Goal: Information Seeking & Learning: Learn about a topic

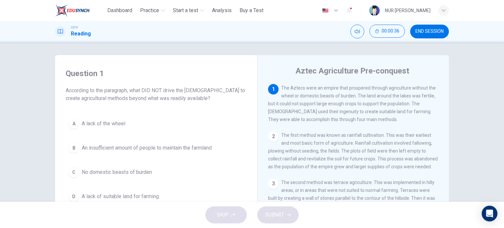
drag, startPoint x: 297, startPoint y: 72, endPoint x: 408, endPoint y: 71, distance: 111.6
click at [408, 71] on div "Aztec Agriculture Pre-conquest" at bounding box center [357, 71] width 179 height 11
drag, startPoint x: 408, startPoint y: 71, endPoint x: 361, endPoint y: 73, distance: 47.3
click at [361, 73] on div "Aztec Agriculture Pre-conquest" at bounding box center [357, 71] width 179 height 11
drag, startPoint x: 361, startPoint y: 73, endPoint x: 417, endPoint y: 71, distance: 56.2
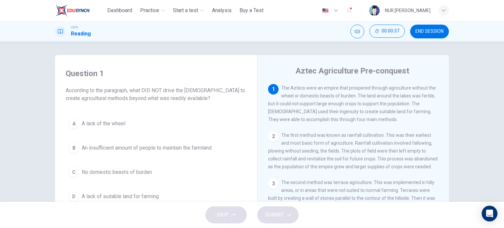
click at [417, 71] on div "Aztec Agriculture Pre-conquest" at bounding box center [357, 71] width 179 height 11
drag, startPoint x: 278, startPoint y: 88, endPoint x: 286, endPoint y: 86, distance: 7.7
click at [286, 86] on div "1 The Aztecs were an empire that prospered through agriculture without the whee…" at bounding box center [353, 103] width 171 height 39
drag, startPoint x: 280, startPoint y: 89, endPoint x: 310, endPoint y: 89, distance: 29.5
click at [310, 89] on span "The Aztecs were an empire that prospered through agriculture without the wheel …" at bounding box center [352, 103] width 168 height 37
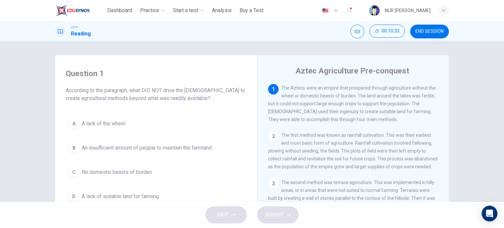
drag, startPoint x: 352, startPoint y: 98, endPoint x: 308, endPoint y: 94, distance: 44.4
click at [308, 94] on span "The Aztecs were an empire that prospered through agriculture without the wheel …" at bounding box center [352, 103] width 168 height 37
drag, startPoint x: 315, startPoint y: 105, endPoint x: 377, endPoint y: 109, distance: 62.2
click at [377, 109] on div "1 The Aztecs were an empire that prospered through agriculture without the whee…" at bounding box center [353, 103] width 171 height 39
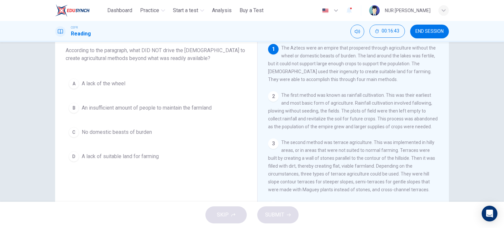
scroll to position [40, 0]
drag, startPoint x: 380, startPoint y: 97, endPoint x: 331, endPoint y: 96, distance: 48.3
click at [331, 96] on span "The first method was known as rainfall cultivation. This was their earliest and…" at bounding box center [353, 110] width 170 height 37
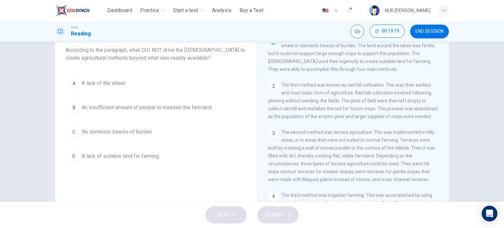
scroll to position [10, 0]
drag, startPoint x: 349, startPoint y: 86, endPoint x: 381, endPoint y: 85, distance: 32.8
click at [381, 85] on span "The first method was known as rainfall cultivation. This was their earliest and…" at bounding box center [353, 100] width 170 height 37
drag, startPoint x: 381, startPoint y: 85, endPoint x: 359, endPoint y: 66, distance: 30.1
click at [359, 66] on div "1 The Aztecs were an empire that prospered through agriculture without the whee…" at bounding box center [357, 143] width 179 height 199
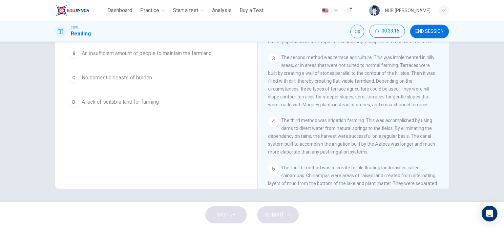
scroll to position [31, 0]
drag, startPoint x: 442, startPoint y: 97, endPoint x: 443, endPoint y: 100, distance: 3.5
click at [443, 100] on div "1 The Aztecs were an empire that prospered through agriculture without the whee…" at bounding box center [357, 88] width 179 height 199
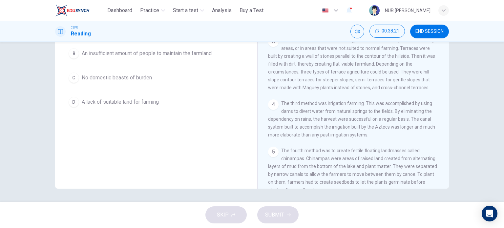
scroll to position [60, 0]
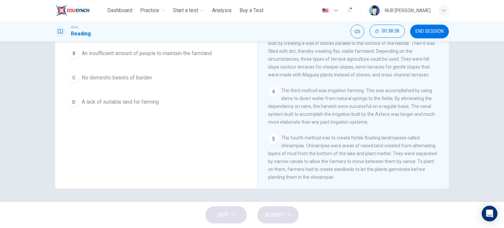
drag, startPoint x: 297, startPoint y: 87, endPoint x: 328, endPoint y: 88, distance: 31.5
click at [328, 77] on span "The second method was terrace agriculture. This was implemented in hilly areas,…" at bounding box center [351, 51] width 167 height 53
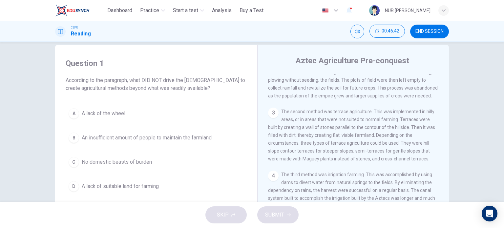
scroll to position [0, 0]
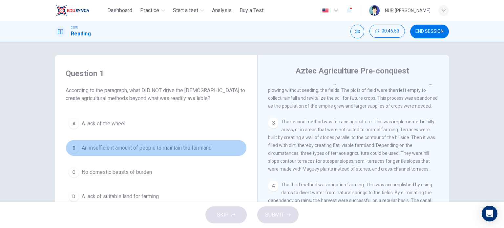
click at [169, 153] on button "B An insufficient amount of people to maintain the farmland" at bounding box center [156, 148] width 181 height 16
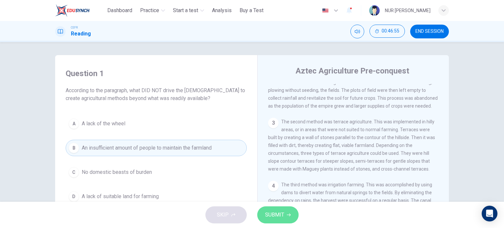
click at [281, 219] on span "SUBMIT" at bounding box center [274, 214] width 19 height 9
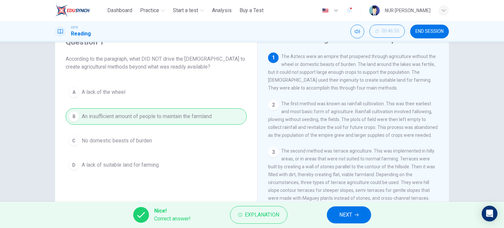
scroll to position [32, 0]
click at [343, 211] on span "NEXT" at bounding box center [345, 214] width 13 height 9
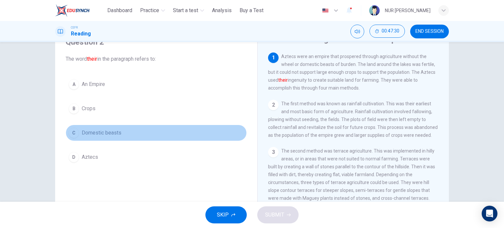
click at [102, 135] on span "Domestic beasts" at bounding box center [102, 133] width 40 height 8
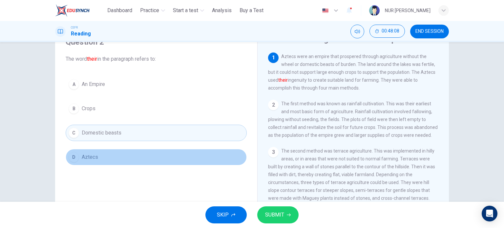
click at [87, 162] on button "D Aztecs" at bounding box center [156, 157] width 181 height 16
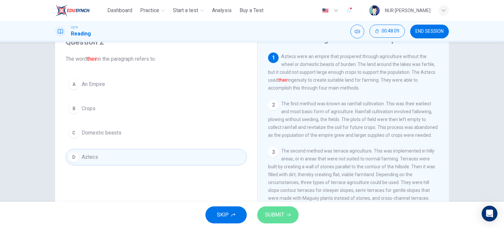
click at [289, 215] on icon "button" at bounding box center [289, 215] width 4 height 4
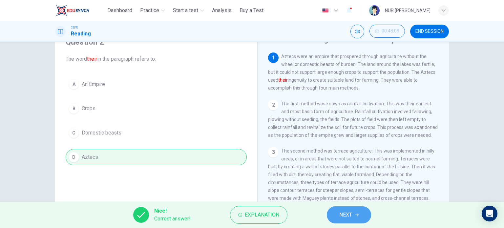
click at [348, 218] on span "NEXT" at bounding box center [345, 214] width 13 height 9
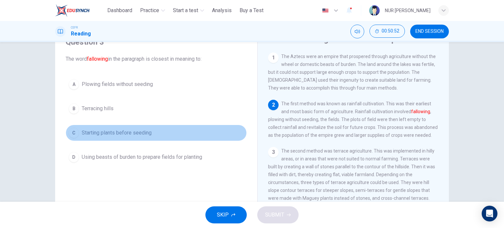
click at [109, 129] on span "Starting plants before seeding" at bounding box center [117, 133] width 70 height 8
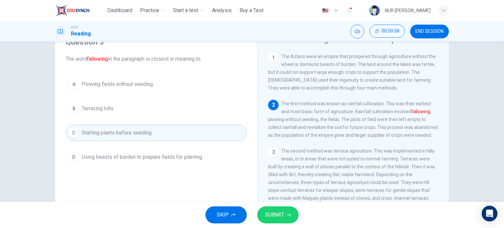
click at [116, 152] on button "D Using beasts of burden to prepare fields for planting" at bounding box center [156, 157] width 181 height 16
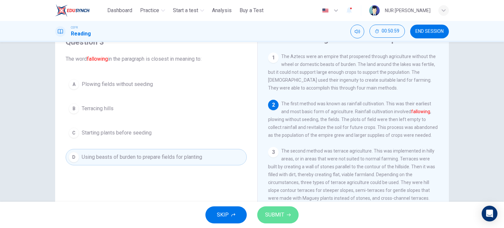
click at [274, 221] on button "SUBMIT" at bounding box center [277, 214] width 41 height 17
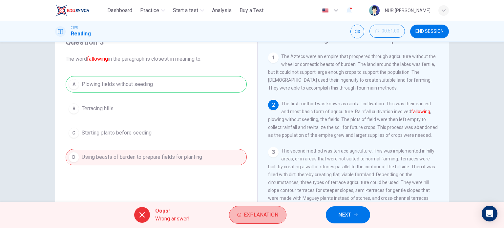
click at [274, 221] on button "Explanation" at bounding box center [257, 215] width 57 height 18
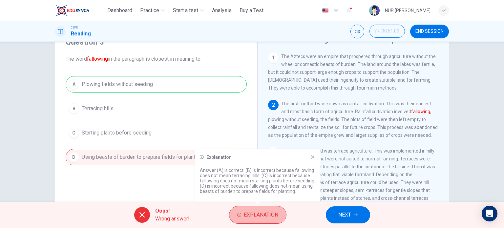
click at [274, 221] on button "Explanation" at bounding box center [257, 215] width 57 height 18
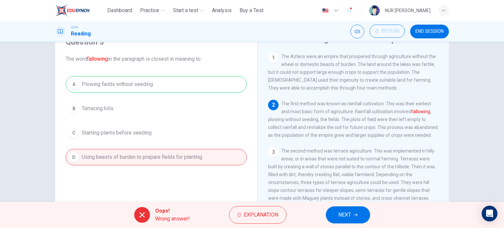
click at [274, 221] on button "Explanation" at bounding box center [257, 215] width 57 height 18
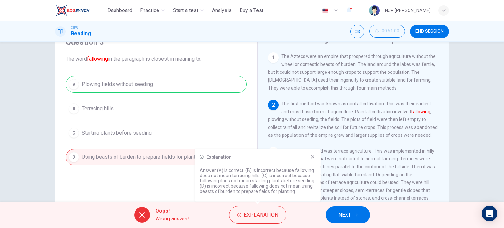
click at [309, 153] on div "Explanation Answer (A) is correct. (B) is incorrect because fallowing does not …" at bounding box center [258, 175] width 126 height 53
click at [311, 158] on icon at bounding box center [312, 157] width 5 height 5
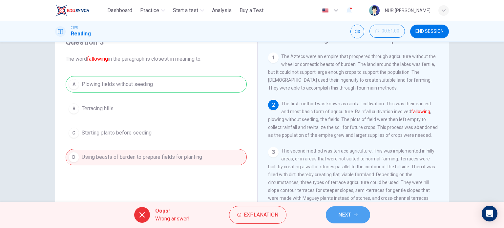
click at [337, 212] on button "NEXT" at bounding box center [348, 214] width 44 height 17
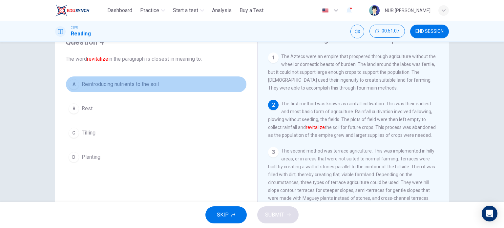
click at [73, 89] on div "A" at bounding box center [74, 84] width 11 height 11
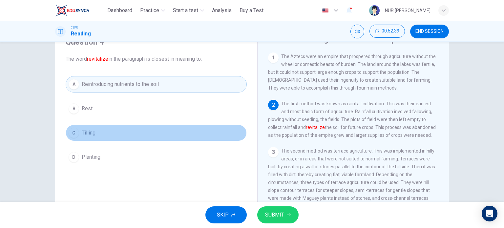
click at [90, 128] on button "C Tilling" at bounding box center [156, 133] width 181 height 16
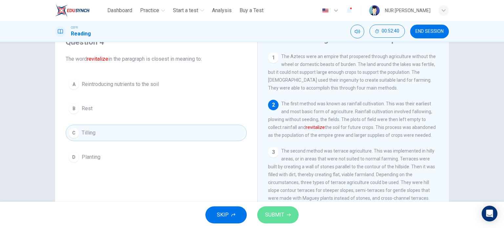
click at [284, 209] on button "SUBMIT" at bounding box center [277, 214] width 41 height 17
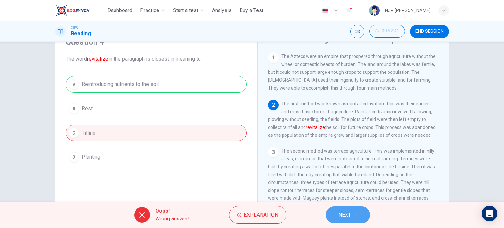
click at [348, 214] on span "NEXT" at bounding box center [344, 214] width 13 height 9
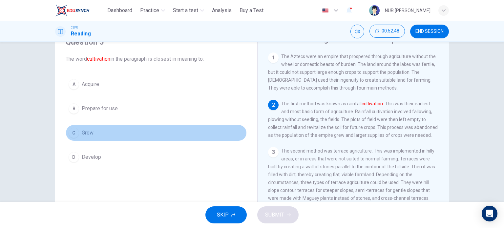
click at [89, 129] on span "Grow" at bounding box center [88, 133] width 12 height 8
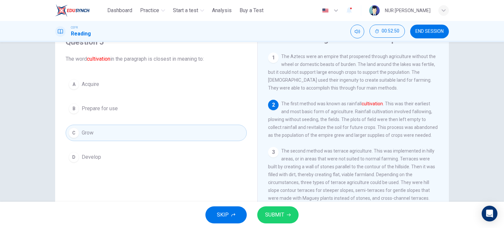
click at [98, 146] on div "A Acquire B Prepare for use C Grow D Develop" at bounding box center [156, 120] width 181 height 89
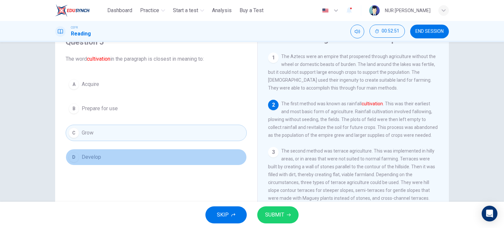
click at [101, 152] on button "D Develop" at bounding box center [156, 157] width 181 height 16
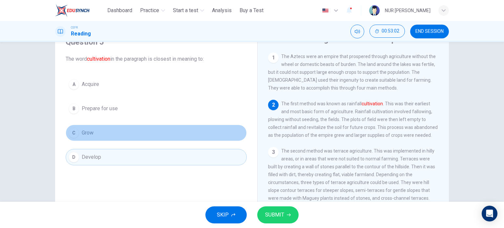
click at [154, 128] on button "C Grow" at bounding box center [156, 133] width 181 height 16
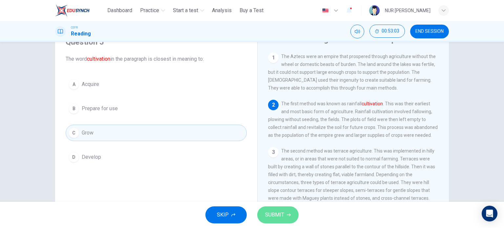
click at [285, 214] on button "SUBMIT" at bounding box center [277, 214] width 41 height 17
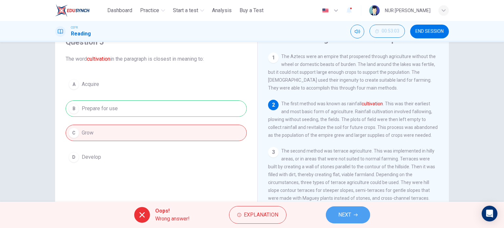
click at [342, 212] on span "NEXT" at bounding box center [344, 214] width 13 height 9
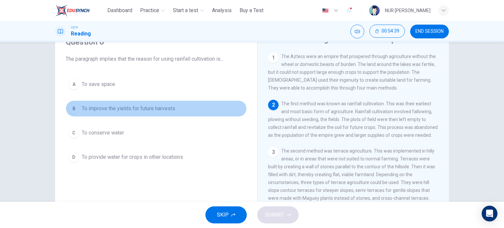
click at [117, 108] on span "To improve the yields for future harvests" at bounding box center [129, 109] width 94 height 8
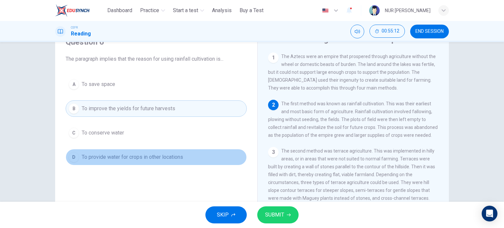
click at [106, 155] on span "To provide water for crops in other locations" at bounding box center [132, 157] width 101 height 8
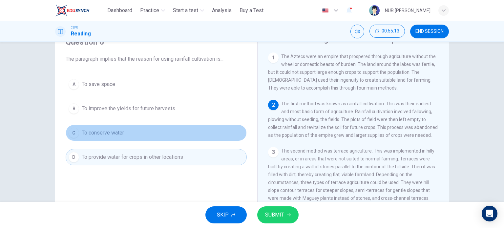
click at [102, 135] on span "To conserve water" at bounding box center [103, 133] width 42 height 8
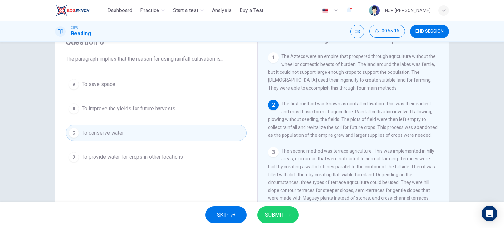
click at [288, 205] on div "SKIP SUBMIT" at bounding box center [252, 215] width 504 height 26
click at [279, 215] on span "SUBMIT" at bounding box center [274, 214] width 19 height 9
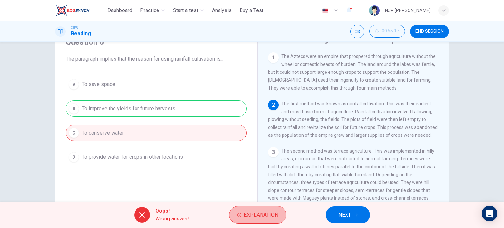
click at [279, 215] on button "Explanation" at bounding box center [257, 215] width 57 height 18
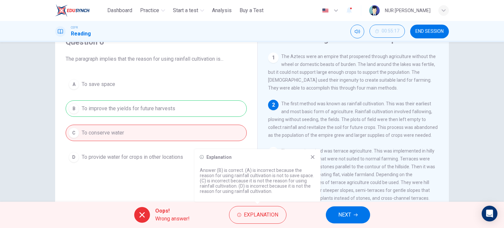
click at [333, 210] on button "NEXT" at bounding box center [348, 214] width 44 height 17
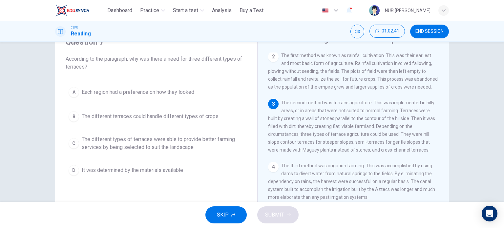
scroll to position [47, 0]
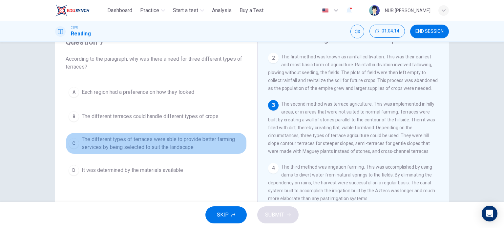
click at [114, 136] on span "The different types of terraces were able to provide better farming services by…" at bounding box center [163, 144] width 162 height 16
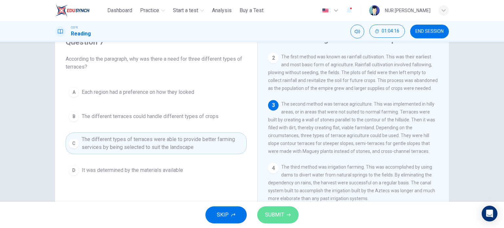
click at [283, 216] on span "SUBMIT" at bounding box center [274, 214] width 19 height 9
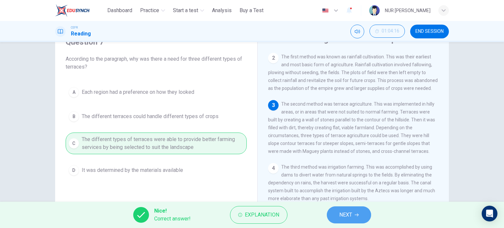
click at [355, 216] on button "NEXT" at bounding box center [349, 214] width 44 height 17
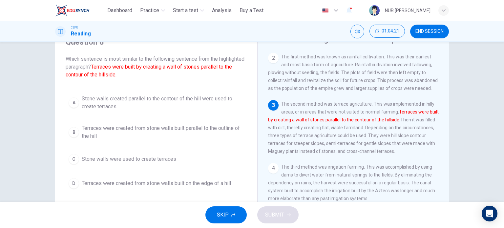
click at [355, 216] on div "SKIP SUBMIT" at bounding box center [252, 215] width 504 height 26
drag, startPoint x: 167, startPoint y: 65, endPoint x: 227, endPoint y: 67, distance: 59.8
click at [227, 67] on font "Terraces were built by creating a wall of stones parallel to the contour of the…" at bounding box center [149, 71] width 166 height 14
drag, startPoint x: 227, startPoint y: 67, endPoint x: 148, endPoint y: 67, distance: 78.5
click at [148, 67] on font "Terraces were built by creating a wall of stones parallel to the contour of the…" at bounding box center [149, 71] width 166 height 14
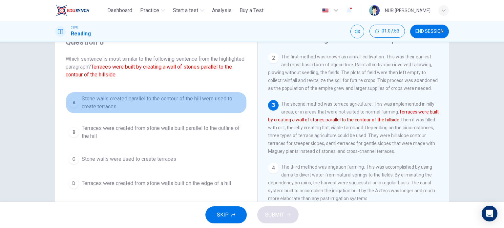
click at [180, 103] on span "Stone walls created parallel to the contour of the hill were used to create ter…" at bounding box center [163, 103] width 162 height 16
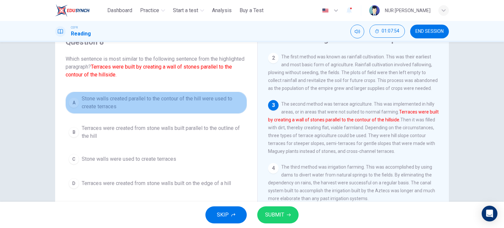
click at [180, 103] on span "Stone walls created parallel to the contour of the hill were used to create ter…" at bounding box center [163, 103] width 162 height 16
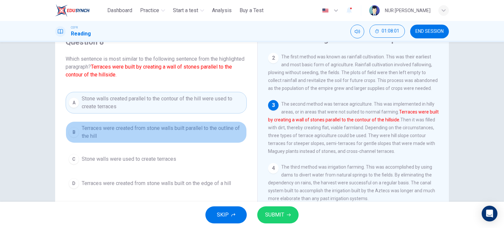
click at [192, 130] on span "Terraces were created from stone walls built parallel to the outline of the hill" at bounding box center [163, 132] width 162 height 16
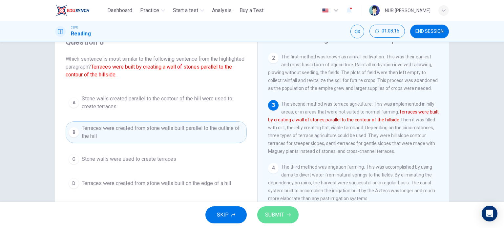
click at [285, 218] on button "SUBMIT" at bounding box center [277, 214] width 41 height 17
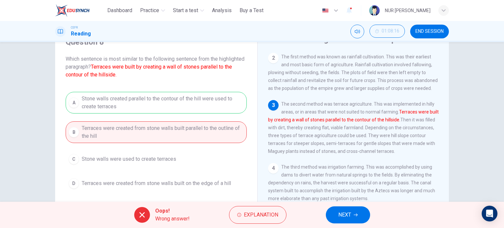
click at [285, 218] on button "Explanation" at bounding box center [257, 215] width 57 height 18
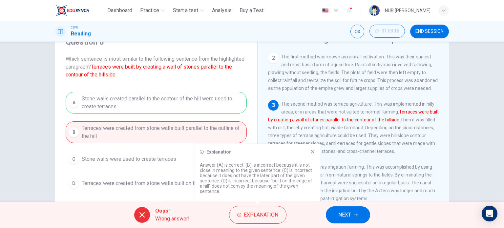
click at [190, 102] on div "A Stone walls created parallel to the contour of the hill were used to create t…" at bounding box center [156, 142] width 181 height 100
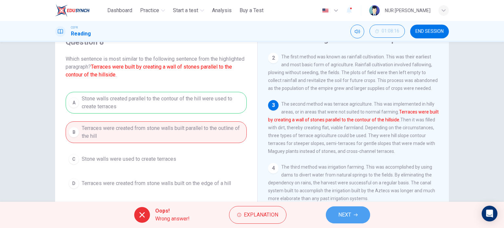
click at [338, 213] on span "NEXT" at bounding box center [344, 214] width 13 height 9
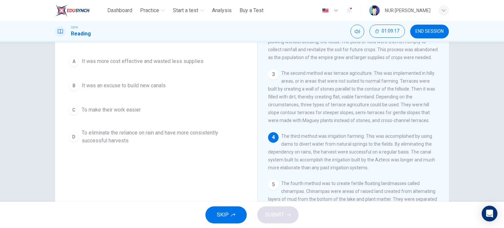
scroll to position [63, 0]
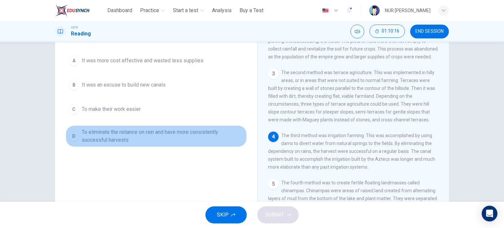
drag, startPoint x: 393, startPoint y: 3, endPoint x: 160, endPoint y: 126, distance: 263.9
click at [160, 126] on button "D To eliminate the reliance on rain and have more consistently successful harve…" at bounding box center [156, 136] width 181 height 22
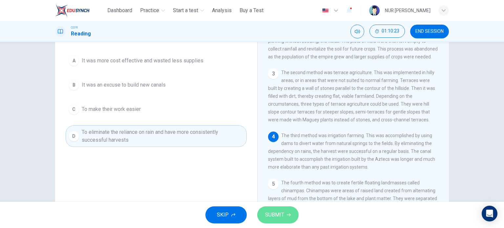
click at [268, 210] on span "SUBMIT" at bounding box center [274, 214] width 19 height 9
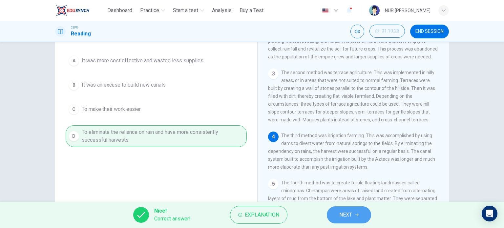
click at [346, 219] on span "NEXT" at bounding box center [345, 214] width 13 height 9
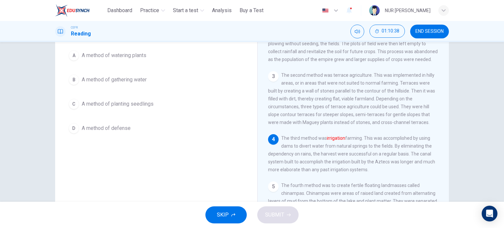
scroll to position [59, 0]
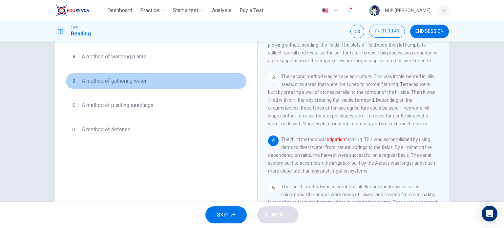
click at [118, 81] on span "A method of gathering water" at bounding box center [114, 81] width 65 height 8
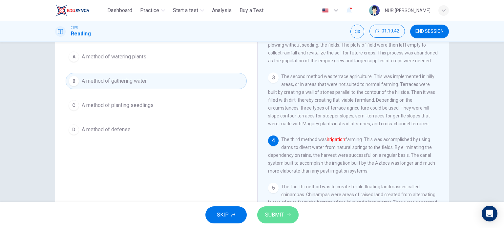
click at [262, 213] on button "SUBMIT" at bounding box center [277, 214] width 41 height 17
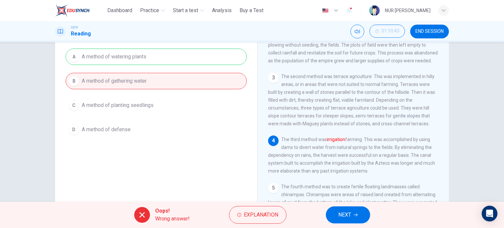
scroll to position [95, 0]
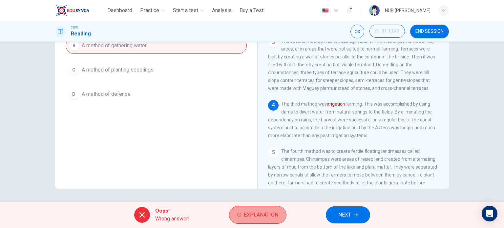
click at [251, 210] on span "Explanation" at bounding box center [261, 214] width 34 height 9
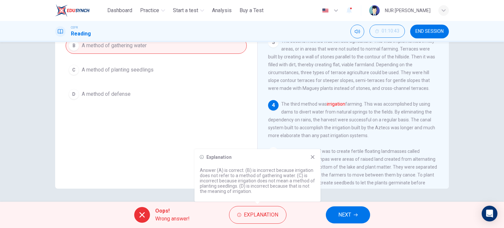
click at [312, 157] on icon at bounding box center [312, 157] width 5 height 5
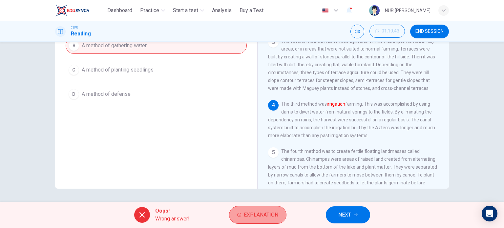
click at [250, 208] on button "Explanation" at bounding box center [257, 215] width 57 height 18
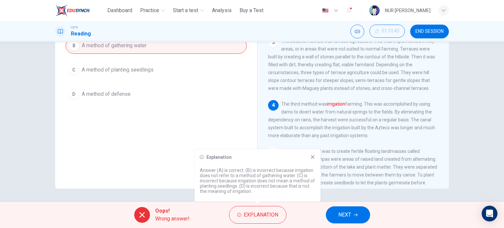
click at [314, 157] on icon at bounding box center [312, 157] width 5 height 5
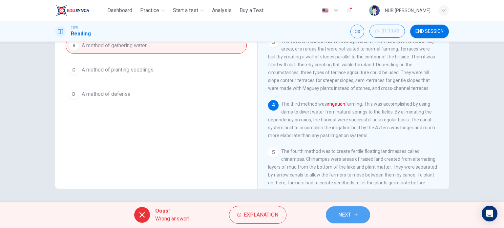
click at [344, 218] on span "NEXT" at bounding box center [344, 214] width 13 height 9
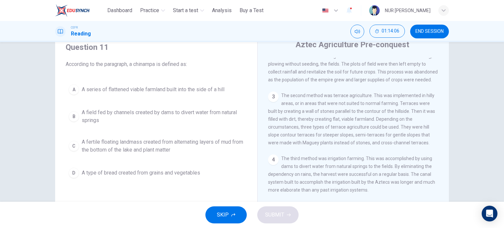
scroll to position [65, 0]
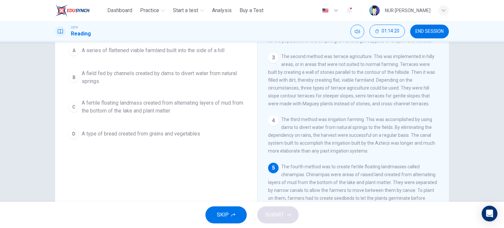
click at [91, 106] on span "A fertile floating landmass created from alternating layers of mud from the bot…" at bounding box center [163, 107] width 162 height 16
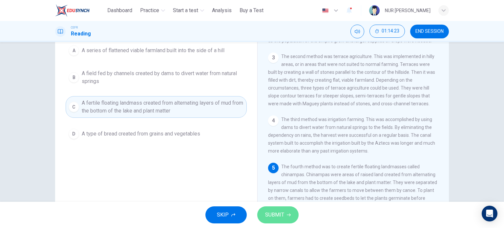
click at [287, 214] on icon "button" at bounding box center [289, 215] width 4 height 4
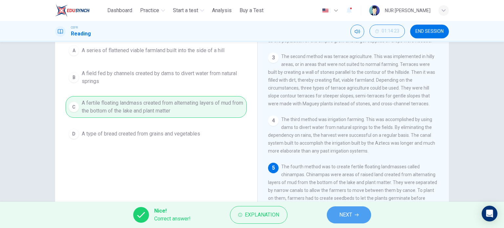
click at [355, 215] on button "NEXT" at bounding box center [349, 214] width 44 height 17
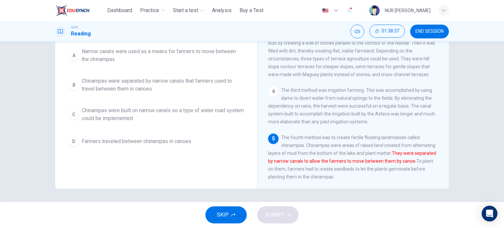
scroll to position [0, 0]
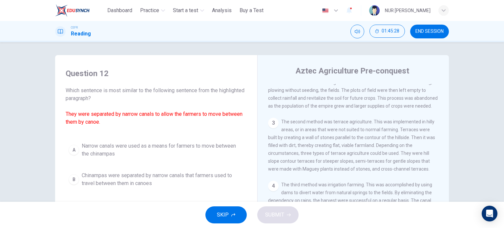
drag, startPoint x: 65, startPoint y: 90, endPoint x: 97, endPoint y: 99, distance: 32.7
click at [97, 99] on span "Which sentence is most similar to the following sentence from the highlighted p…" at bounding box center [156, 106] width 181 height 39
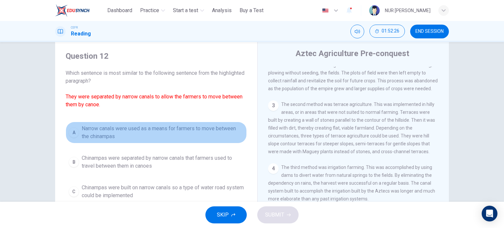
click at [85, 134] on span "Narrow canals were used as a means for farmers to move between the chinampas" at bounding box center [163, 133] width 162 height 16
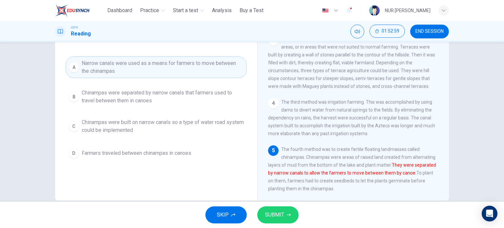
scroll to position [95, 0]
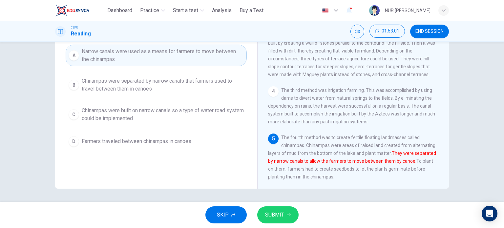
click at [289, 204] on div "SKIP SUBMIT" at bounding box center [252, 215] width 504 height 26
click at [289, 211] on button "SUBMIT" at bounding box center [277, 214] width 41 height 17
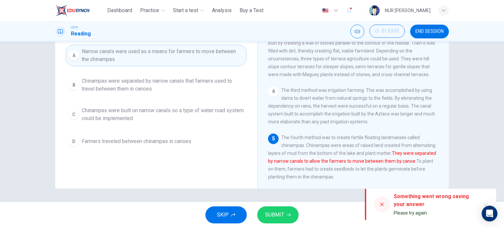
click at [385, 204] on div at bounding box center [382, 205] width 16 height 16
click at [382, 204] on icon at bounding box center [382, 205] width 4 height 4
click at [284, 211] on span "SUBMIT" at bounding box center [274, 214] width 19 height 9
click at [382, 206] on icon at bounding box center [382, 204] width 5 height 5
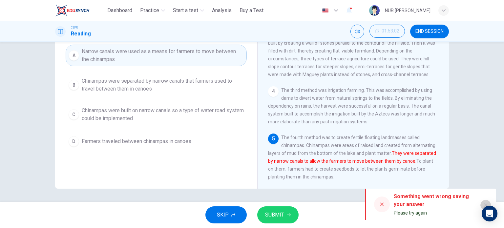
click at [486, 203] on icon "button" at bounding box center [485, 205] width 5 height 5
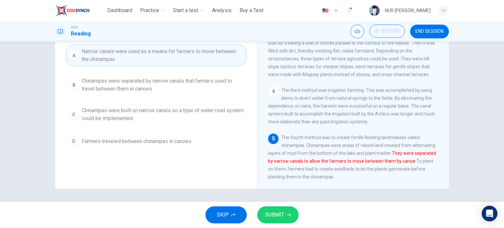
click at [359, 180] on div "5 The fourth method was to create fertile floating landmasses called chinampas.…" at bounding box center [353, 157] width 171 height 47
click at [264, 209] on button "SUBMIT" at bounding box center [277, 214] width 41 height 17
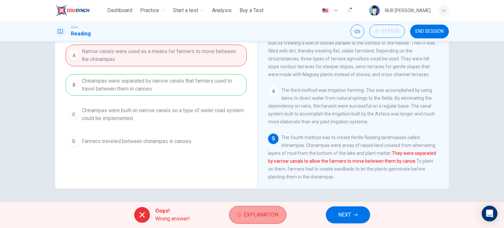
click at [273, 214] on span "Explanation" at bounding box center [261, 214] width 34 height 9
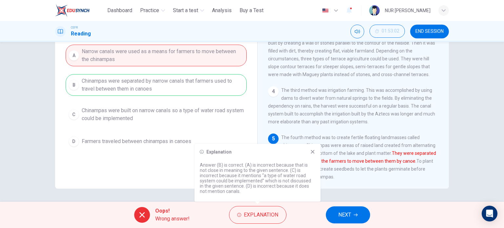
click at [311, 155] on div "Explanation Answer (B) is correct. (A) is incorrect because that is not close i…" at bounding box center [258, 173] width 126 height 58
click at [312, 152] on icon at bounding box center [312, 151] width 5 height 5
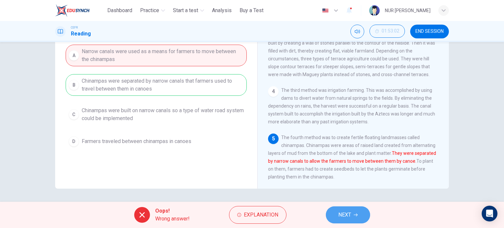
click at [345, 214] on span "NEXT" at bounding box center [344, 214] width 13 height 9
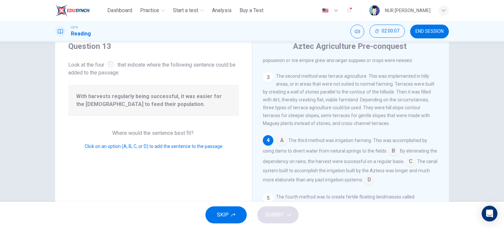
scroll to position [26, 0]
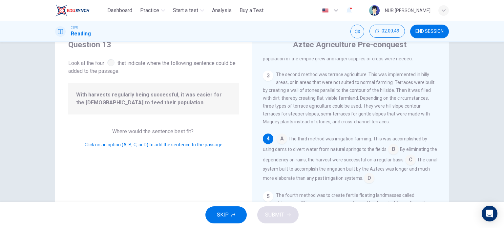
click at [391, 151] on input at bounding box center [393, 150] width 11 height 11
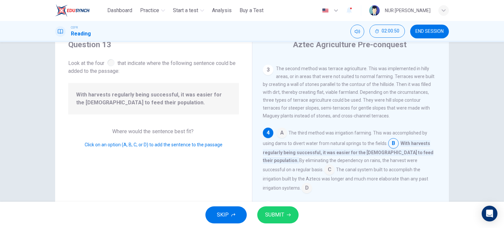
click at [278, 213] on span "SUBMIT" at bounding box center [274, 214] width 19 height 9
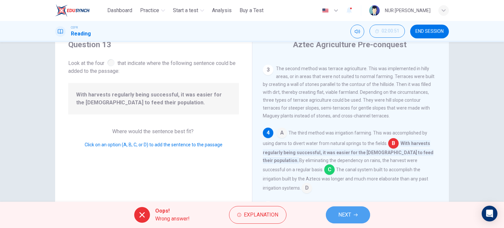
click at [352, 219] on button "NEXT" at bounding box center [348, 214] width 44 height 17
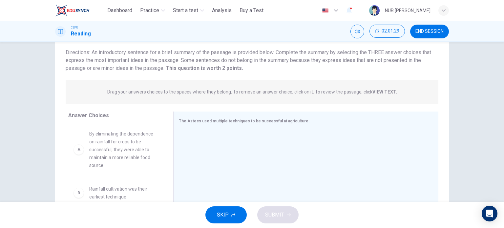
scroll to position [95, 0]
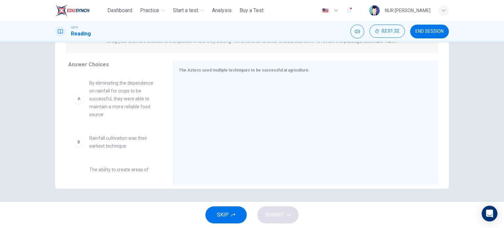
drag, startPoint x: 166, startPoint y: 97, endPoint x: 165, endPoint y: 111, distance: 14.5
click at [165, 111] on div "Answer Choices A By eliminating the dependence on rainfall for crops to be succ…" at bounding box center [114, 124] width 118 height 127
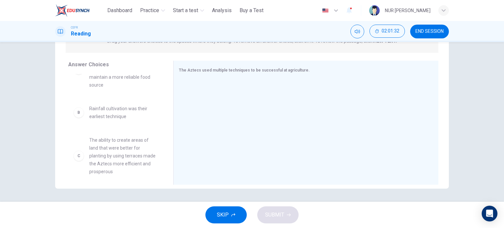
scroll to position [35, 0]
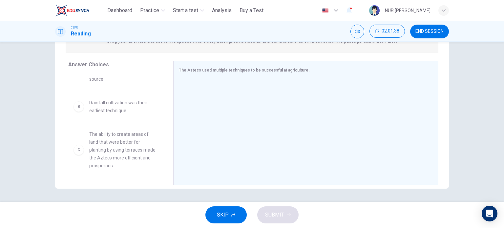
click at [165, 123] on div "A By eliminating the dependence on rainfall for crops to be successful, they we…" at bounding box center [118, 124] width 100 height 101
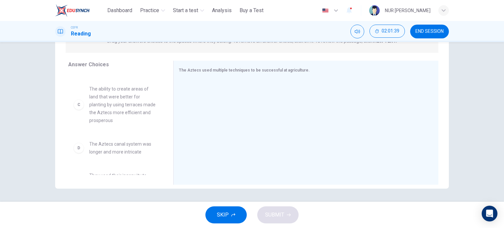
scroll to position [82, 0]
drag, startPoint x: 134, startPoint y: 144, endPoint x: 255, endPoint y: 116, distance: 124.5
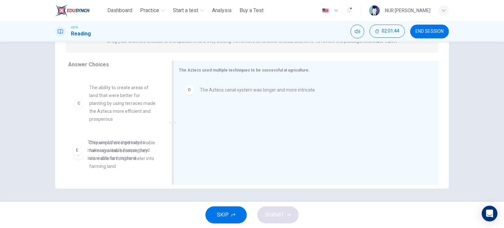
drag, startPoint x: 131, startPoint y: 149, endPoint x: 259, endPoint y: 103, distance: 136.3
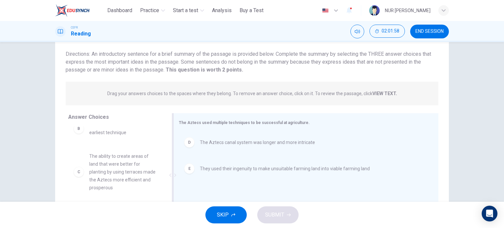
scroll to position [66, 0]
drag, startPoint x: 134, startPoint y: 171, endPoint x: 248, endPoint y: 194, distance: 115.8
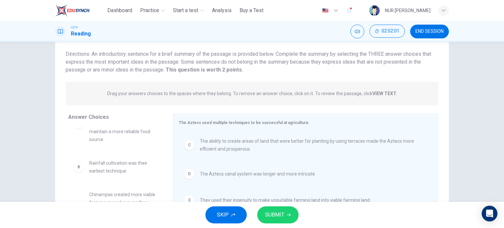
scroll to position [42, 0]
click at [283, 215] on span "SUBMIT" at bounding box center [274, 214] width 19 height 9
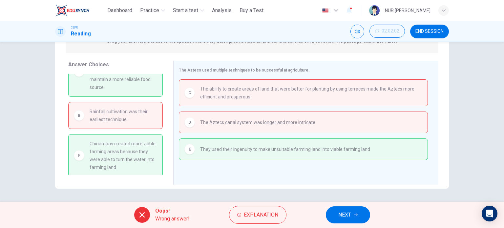
scroll to position [0, 0]
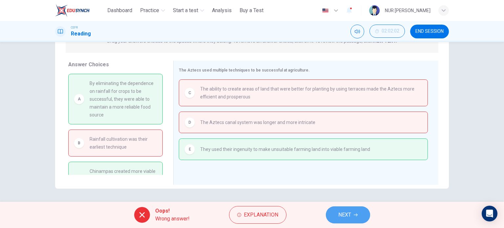
click at [342, 214] on span "NEXT" at bounding box center [344, 214] width 13 height 9
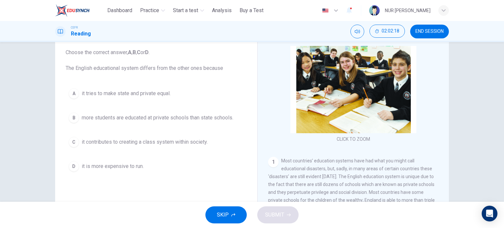
scroll to position [36, 0]
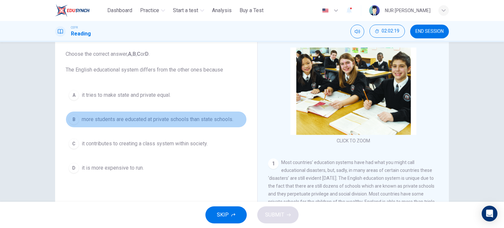
click at [116, 120] on span "more students are educated at private schools than state schools." at bounding box center [158, 120] width 152 height 8
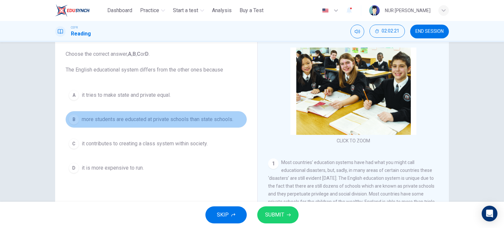
click at [151, 114] on button "B more students are educated at private schools than state schools." at bounding box center [156, 119] width 181 height 16
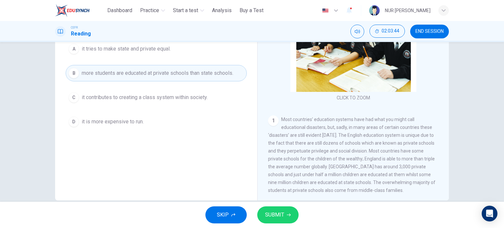
scroll to position [0, 0]
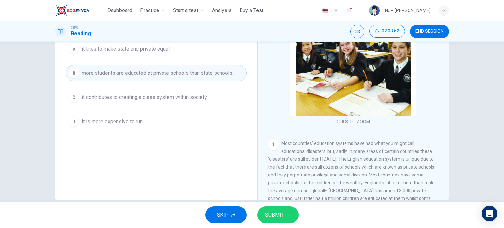
drag, startPoint x: 446, startPoint y: 45, endPoint x: 444, endPoint y: 58, distance: 13.0
click at [444, 58] on div "Private Schools CLICK TO ZOOM Click to Zoom 1 Most countries’ education systems…" at bounding box center [353, 91] width 192 height 239
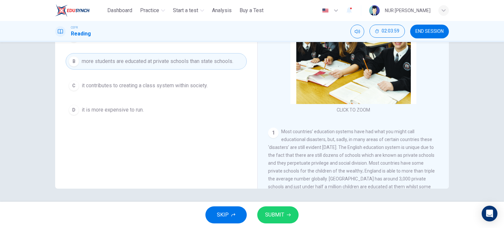
scroll to position [40, 0]
